Goal: Task Accomplishment & Management: Use online tool/utility

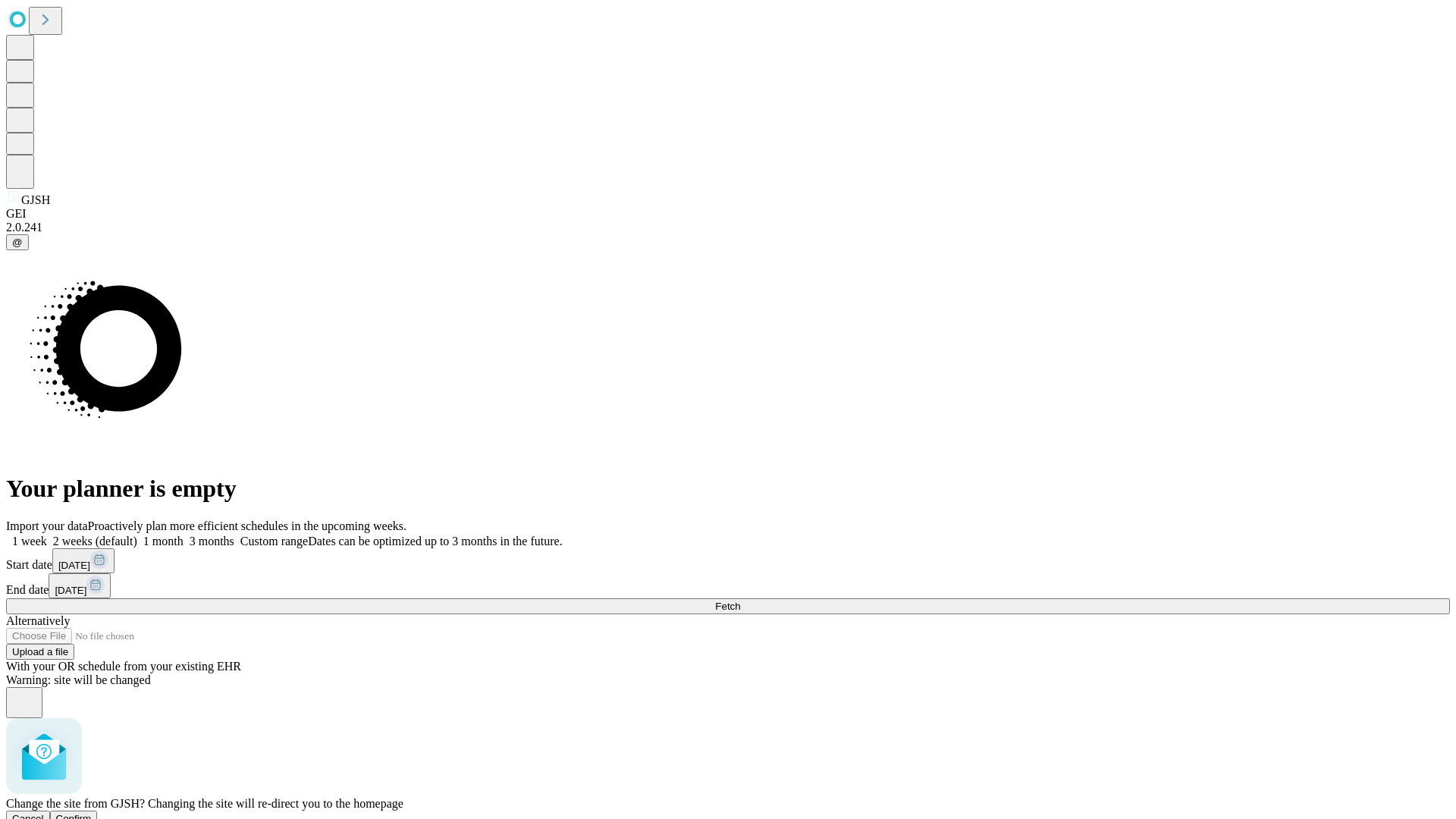
click at [92, 813] on span "Confirm" at bounding box center [74, 819] width 35 height 12
click at [47, 535] on label "1 week" at bounding box center [26, 541] width 41 height 12
click at [740, 600] on span "Fetch" at bounding box center [728, 606] width 25 height 12
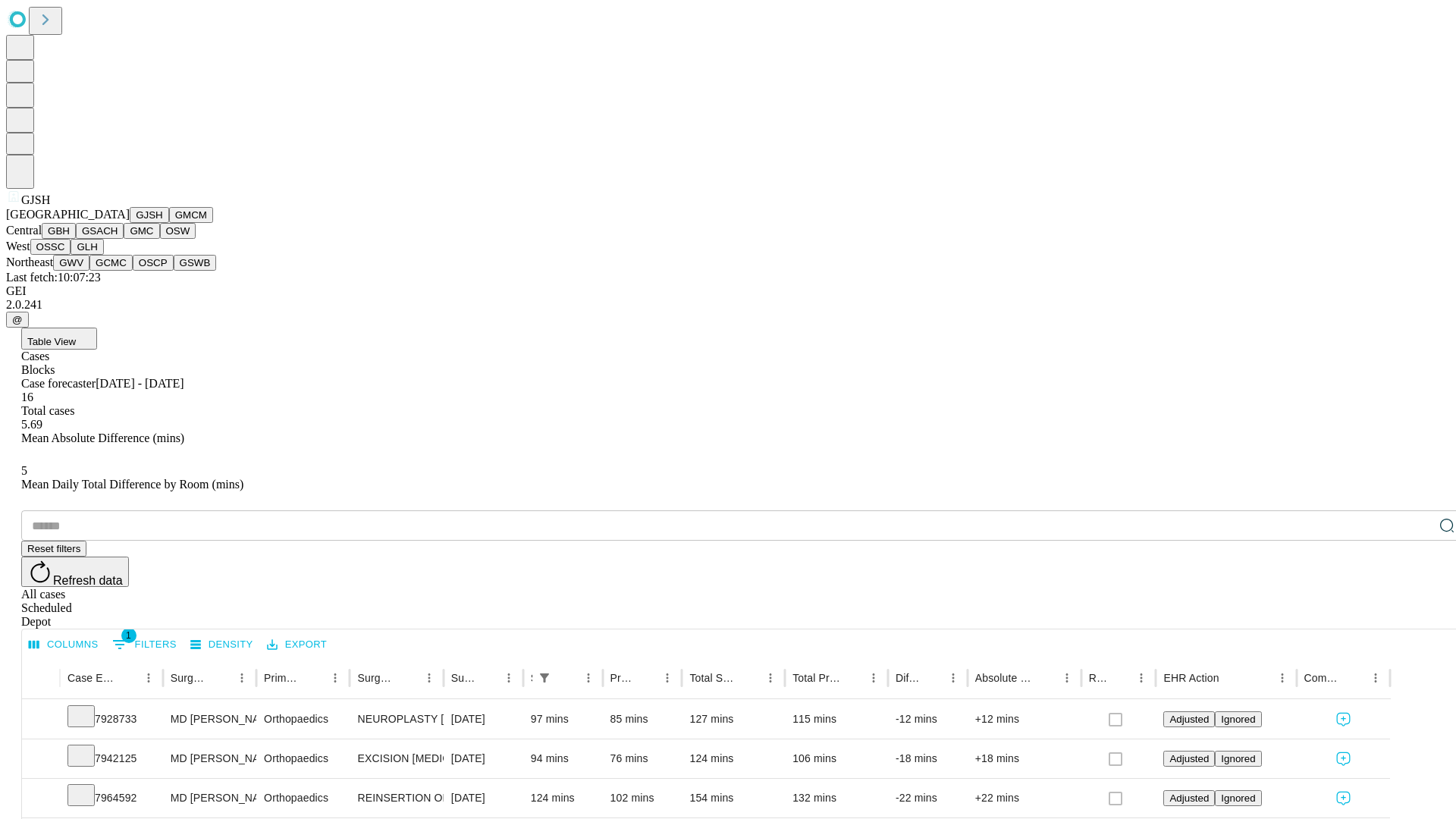
click at [169, 222] on button "GMCM" at bounding box center [191, 215] width 44 height 16
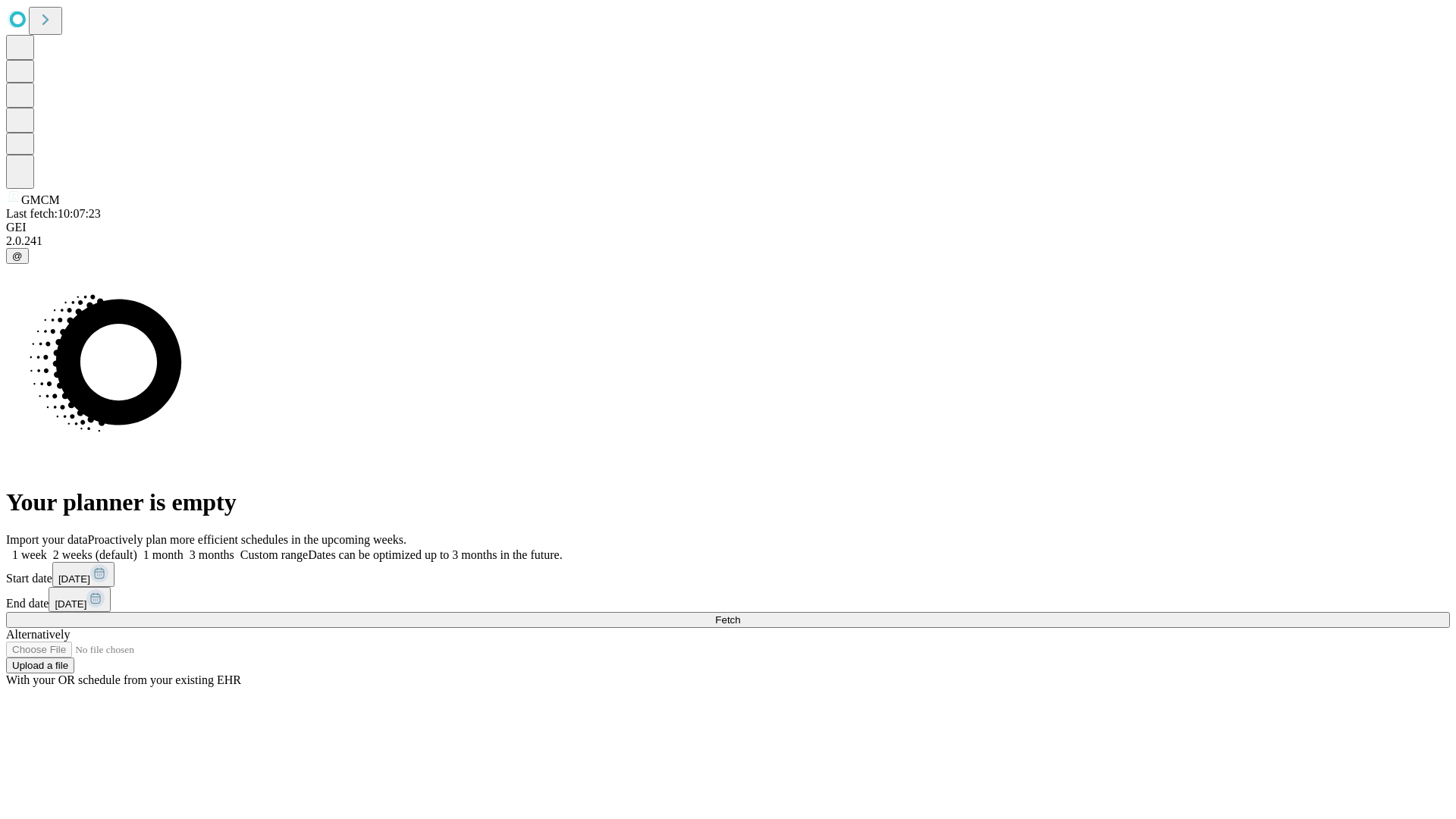
click at [47, 549] on label "1 week" at bounding box center [26, 554] width 41 height 12
click at [740, 615] on span "Fetch" at bounding box center [728, 620] width 25 height 12
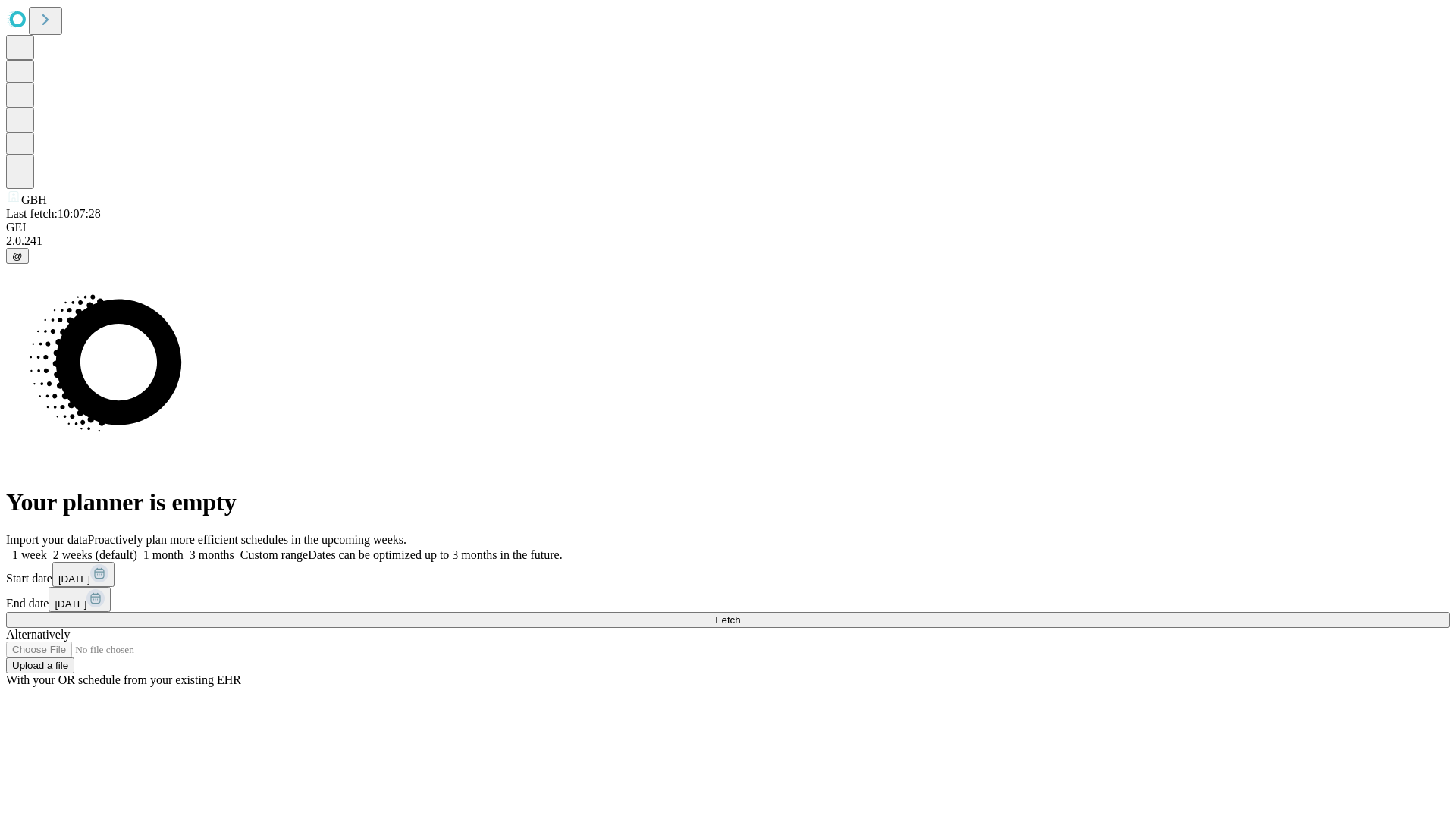
click at [740, 615] on span "Fetch" at bounding box center [728, 620] width 25 height 12
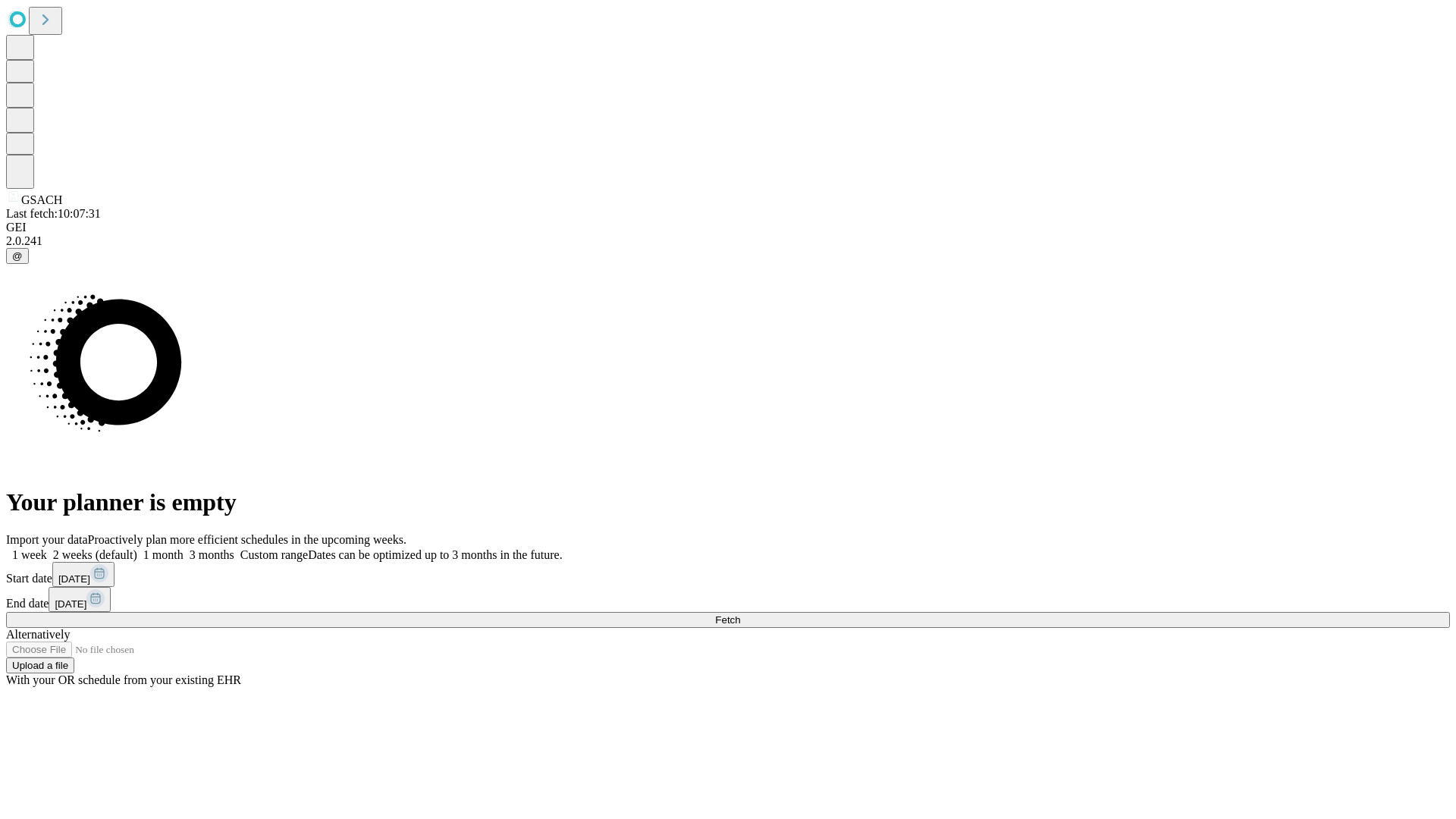
click at [47, 549] on label "1 week" at bounding box center [26, 554] width 41 height 12
click at [740, 615] on span "Fetch" at bounding box center [728, 620] width 25 height 12
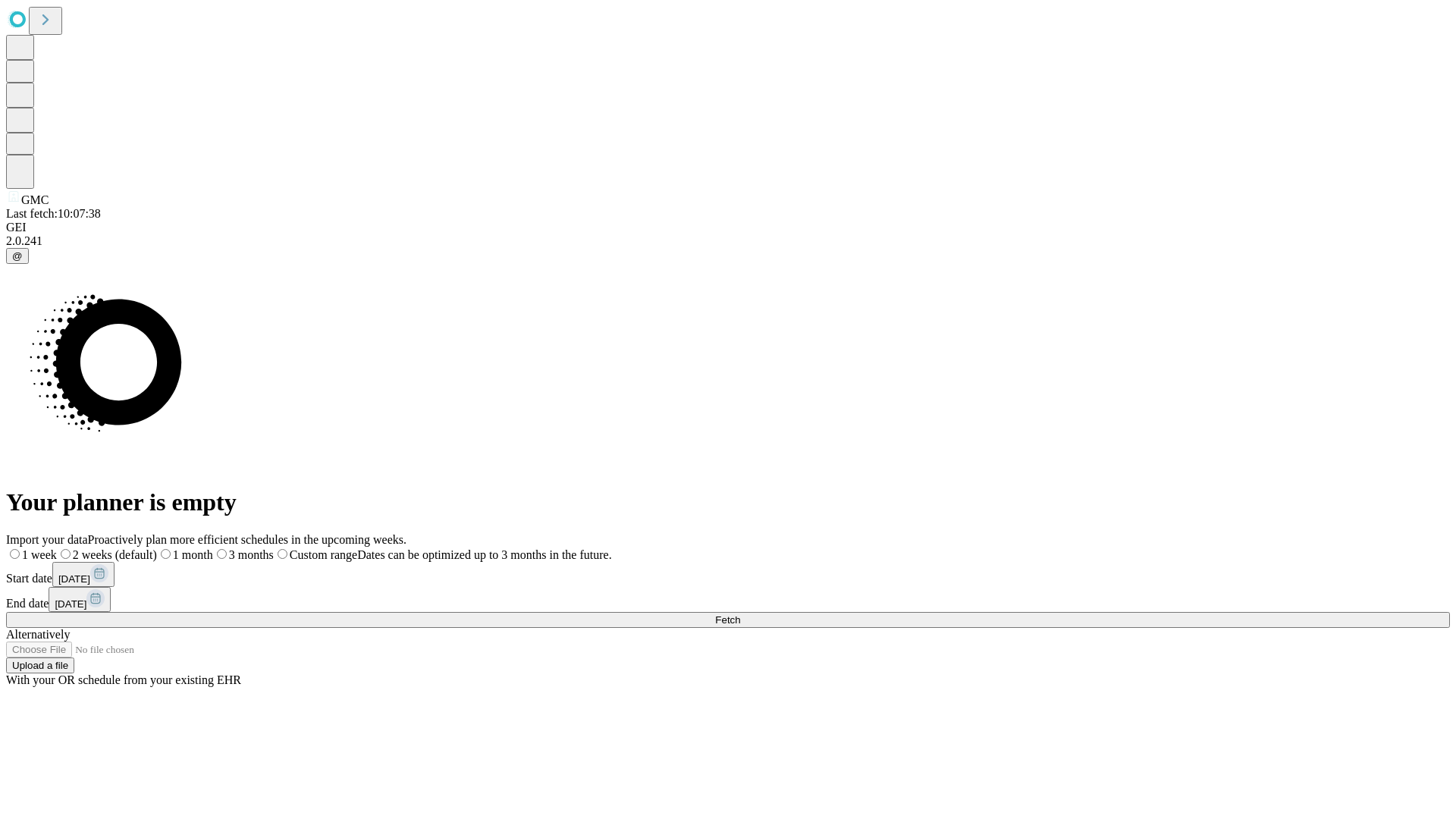
click at [57, 549] on label "1 week" at bounding box center [31, 554] width 51 height 12
click at [740, 615] on span "Fetch" at bounding box center [728, 620] width 25 height 12
click at [47, 549] on label "1 week" at bounding box center [26, 554] width 41 height 12
click at [740, 615] on span "Fetch" at bounding box center [728, 620] width 25 height 12
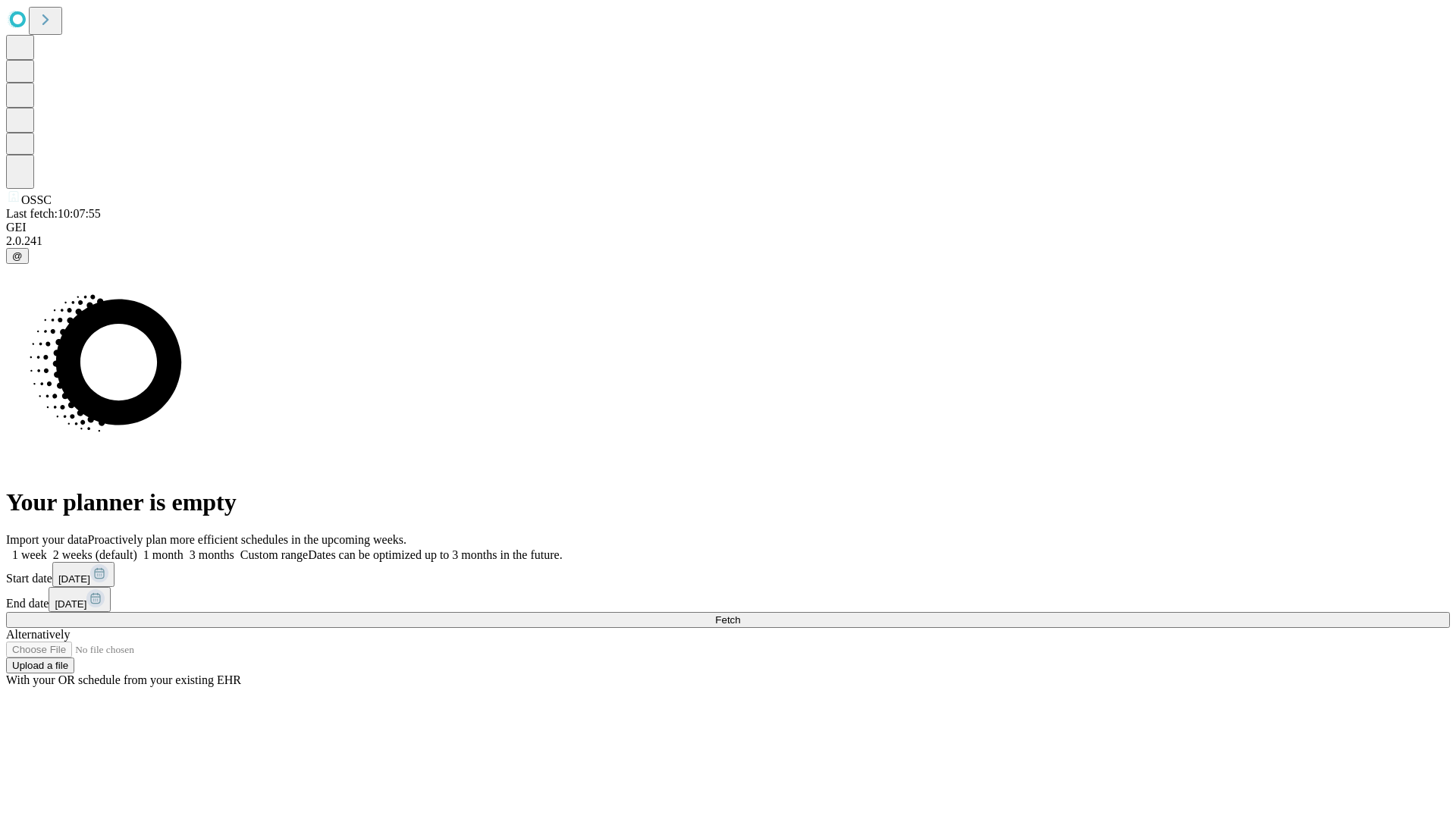
click at [740, 615] on span "Fetch" at bounding box center [728, 620] width 25 height 12
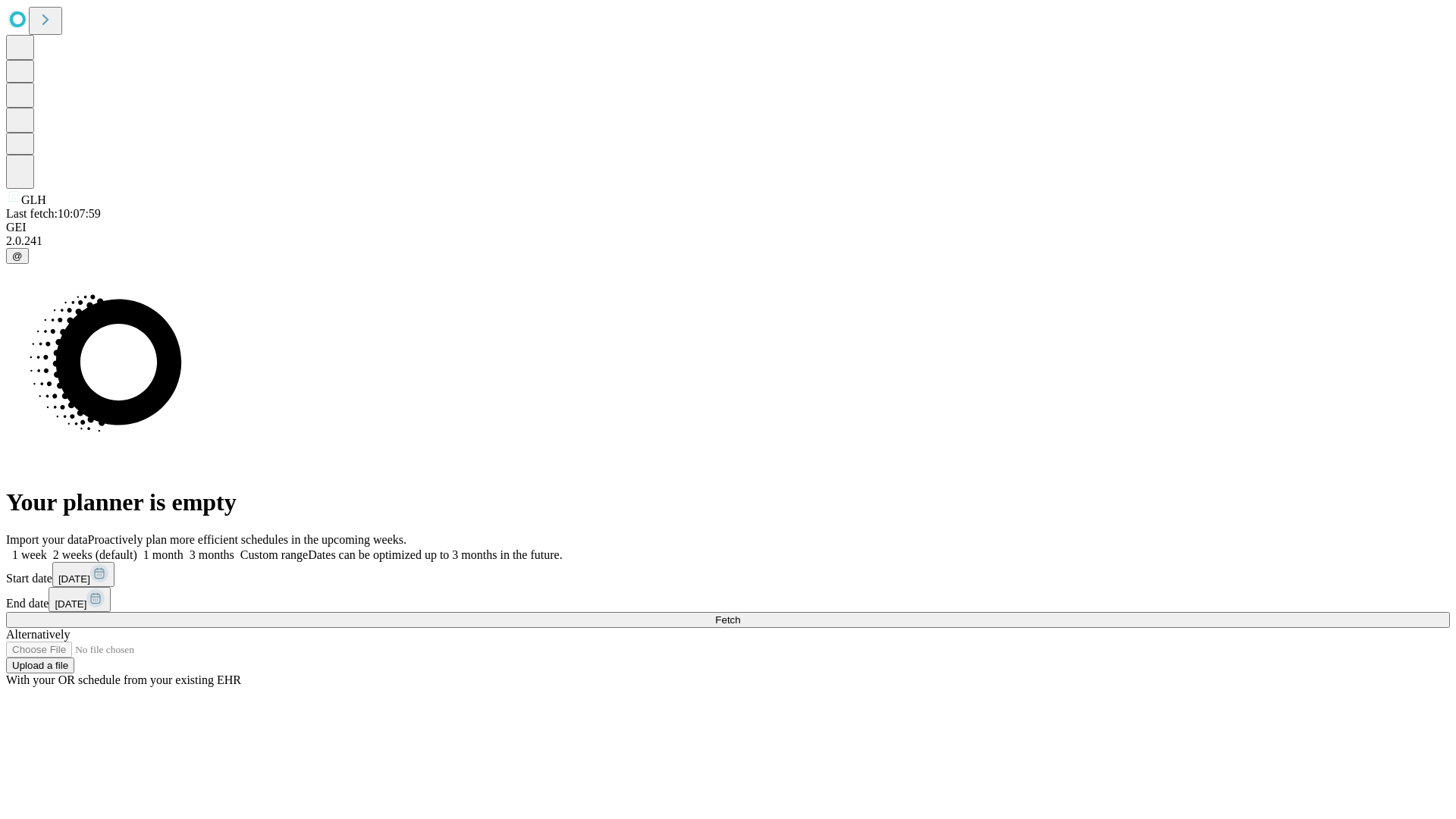
click at [47, 549] on label "1 week" at bounding box center [26, 554] width 41 height 12
click at [740, 615] on span "Fetch" at bounding box center [728, 620] width 25 height 12
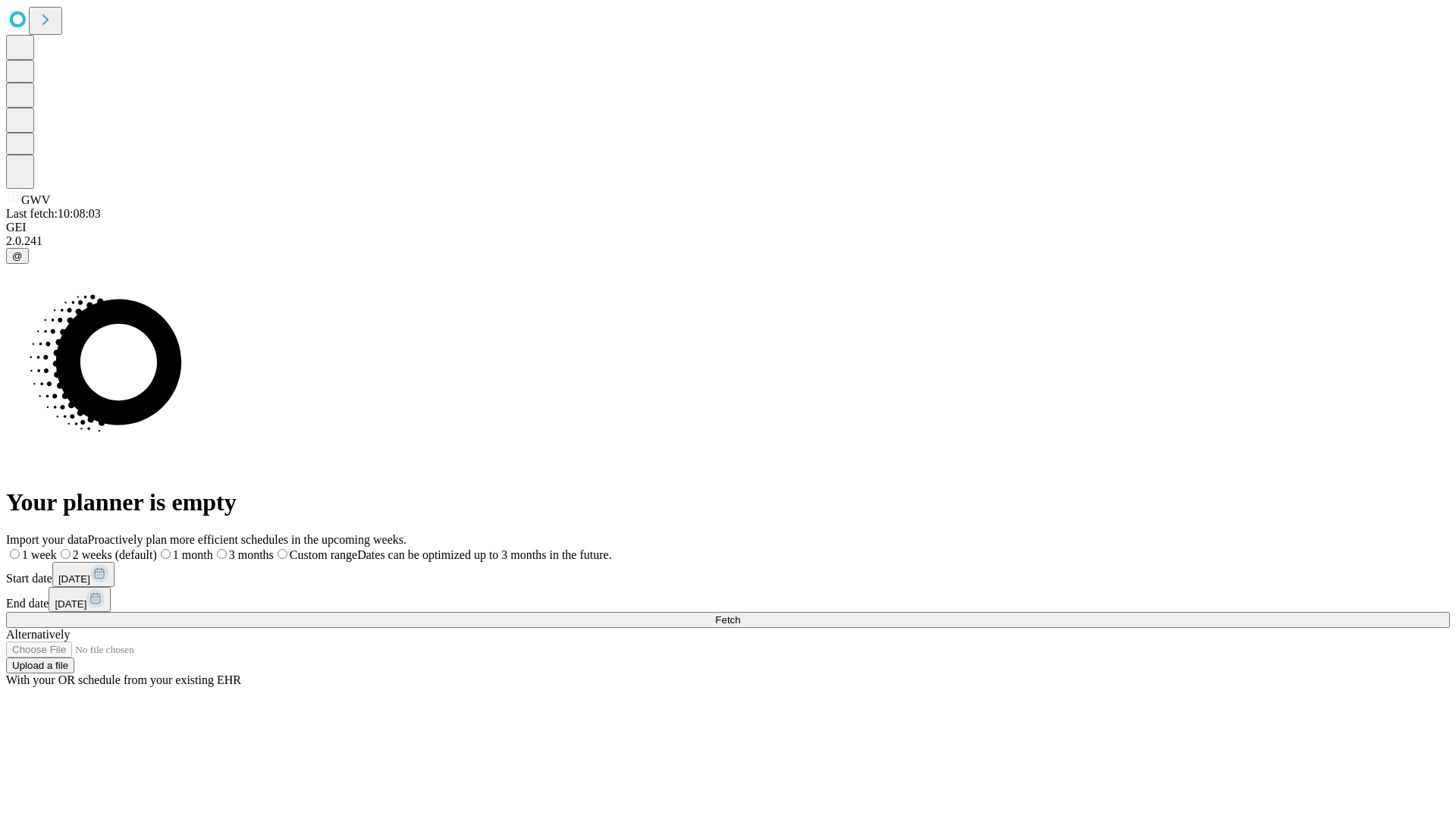
click at [57, 549] on label "1 week" at bounding box center [31, 554] width 51 height 12
click at [740, 615] on span "Fetch" at bounding box center [728, 620] width 25 height 12
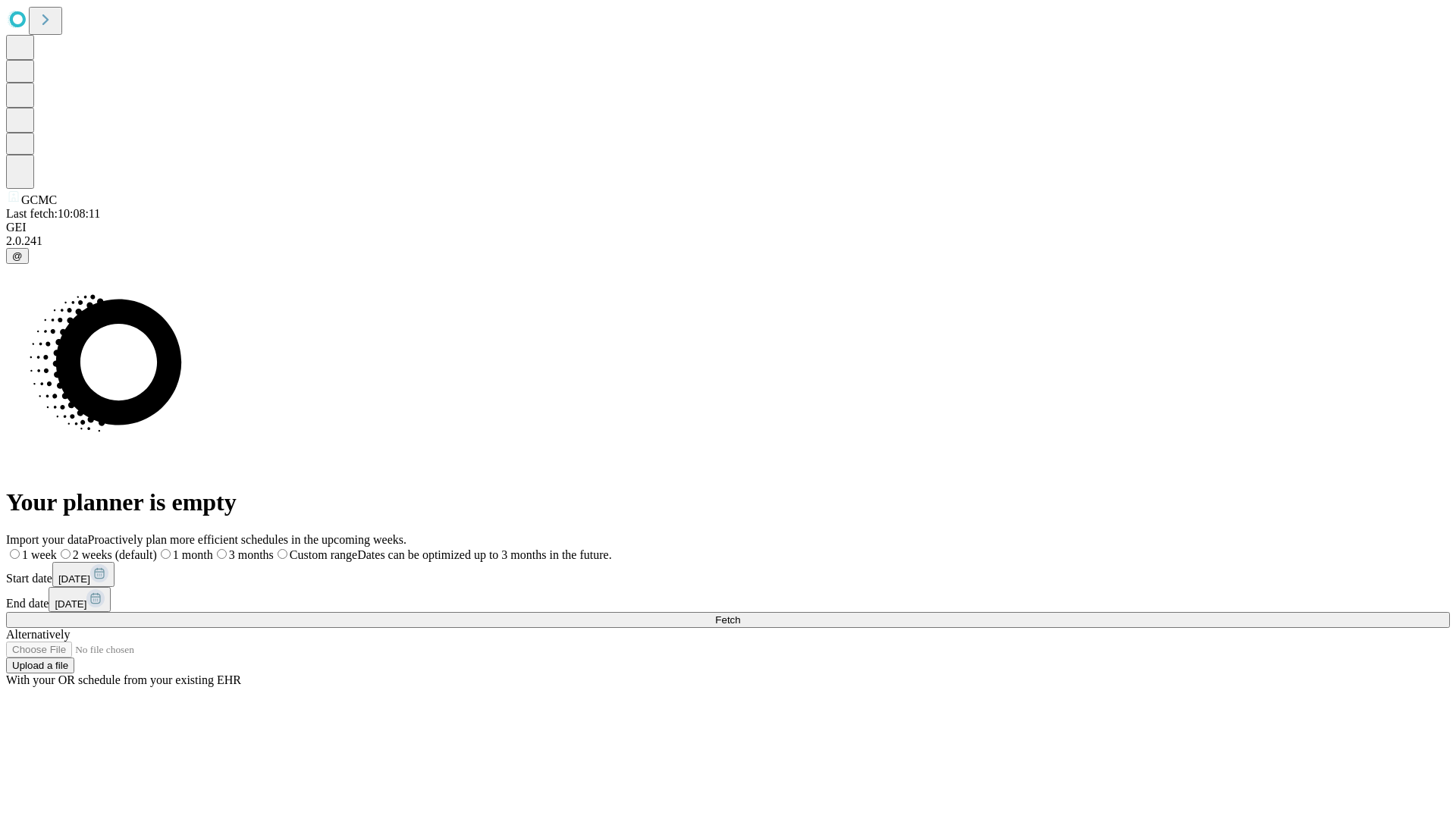
click at [57, 549] on label "1 week" at bounding box center [31, 554] width 51 height 12
click at [740, 615] on span "Fetch" at bounding box center [728, 620] width 25 height 12
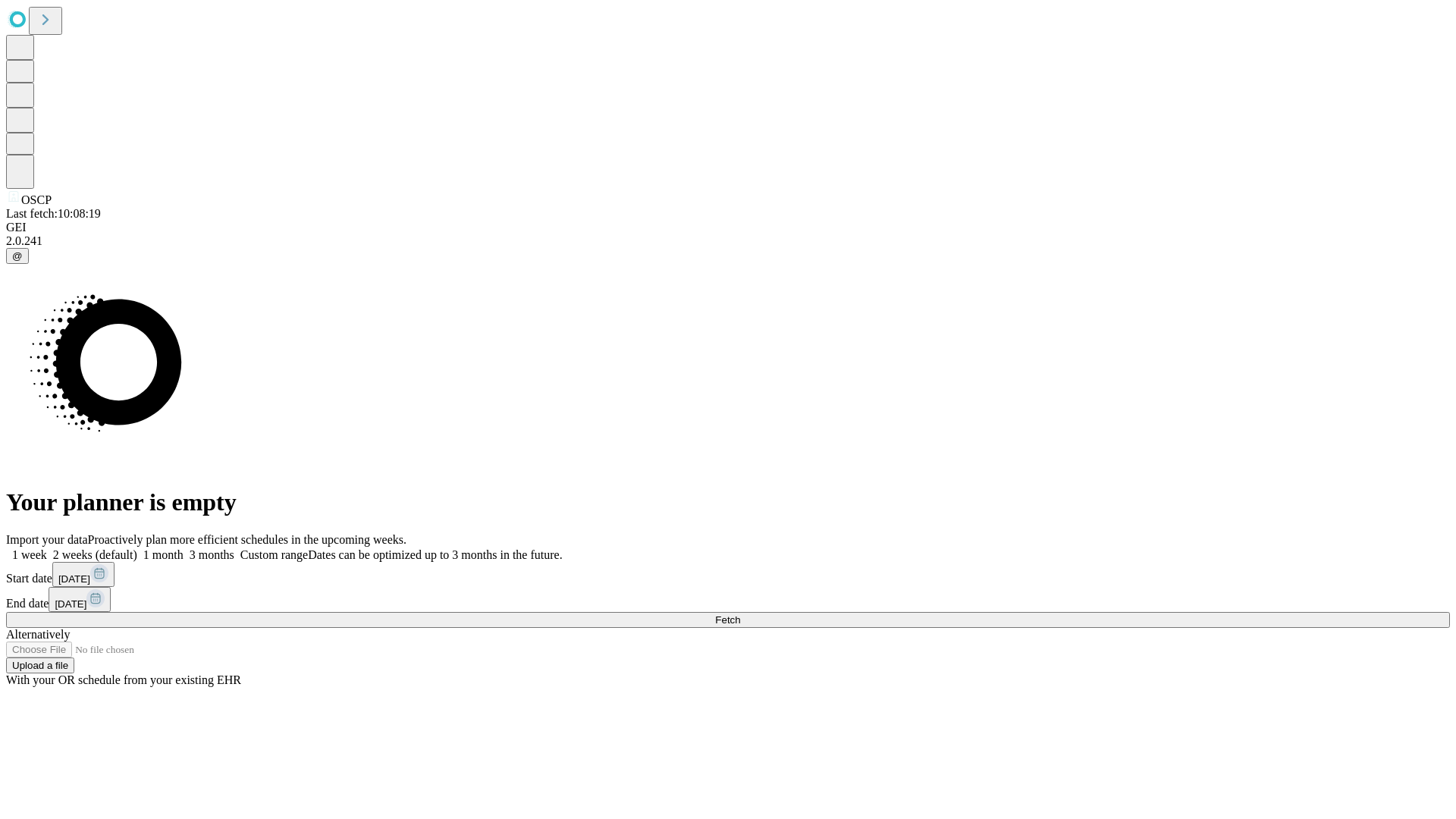
click at [47, 549] on label "1 week" at bounding box center [26, 554] width 41 height 12
click at [740, 615] on span "Fetch" at bounding box center [728, 620] width 25 height 12
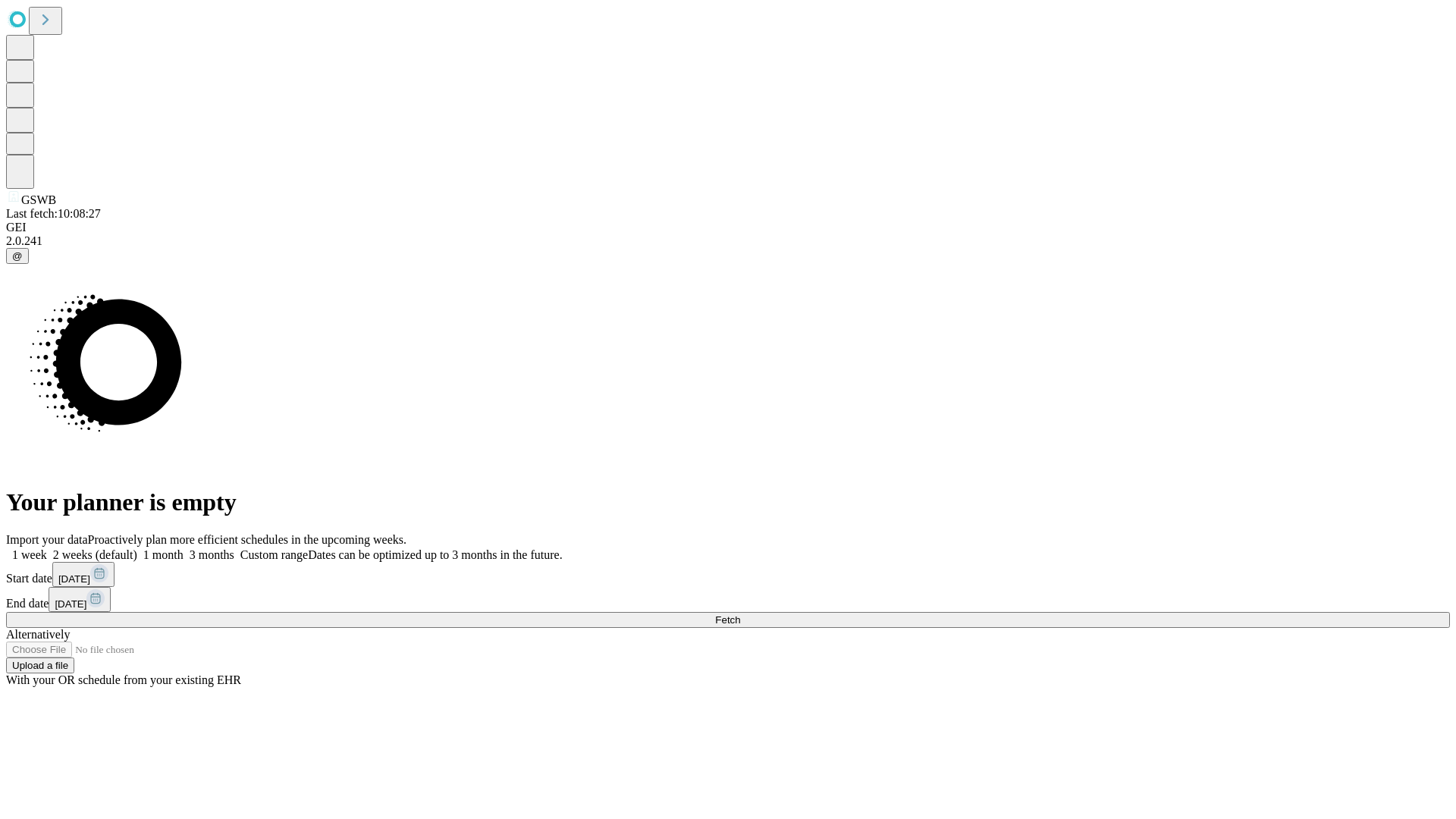
click at [47, 549] on label "1 week" at bounding box center [26, 554] width 41 height 12
click at [740, 615] on span "Fetch" at bounding box center [728, 620] width 25 height 12
